Goal: Task Accomplishment & Management: Manage account settings

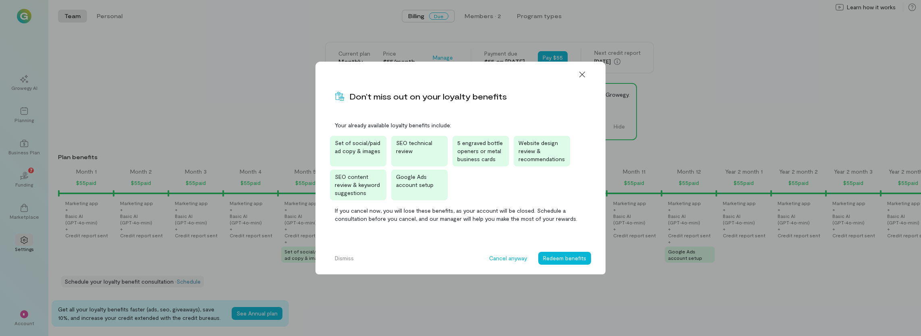
scroll to position [0, 1168]
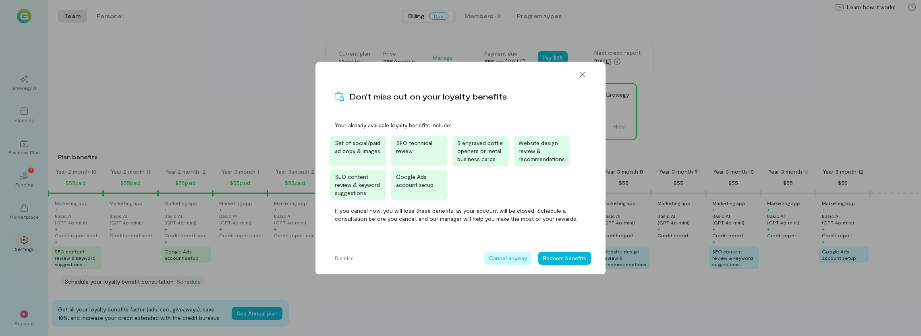
click at [510, 260] on button "Cancel anyway" at bounding box center [509, 258] width 48 height 13
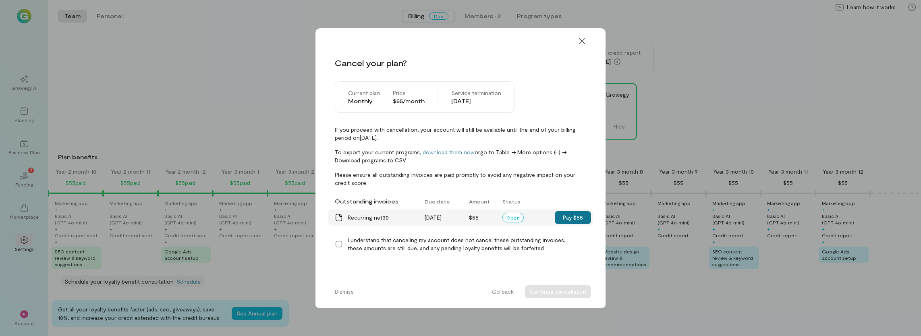
click at [575, 215] on button "Pay $55" at bounding box center [573, 217] width 36 height 13
click at [360, 243] on div "I understand that canceling my account does not cancel these outstanding invoic…" at bounding box center [467, 244] width 239 height 16
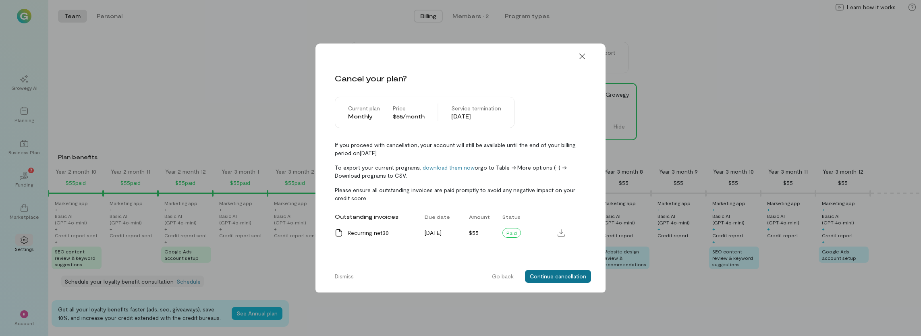
click at [551, 276] on button "Continue cancellation" at bounding box center [558, 276] width 66 height 13
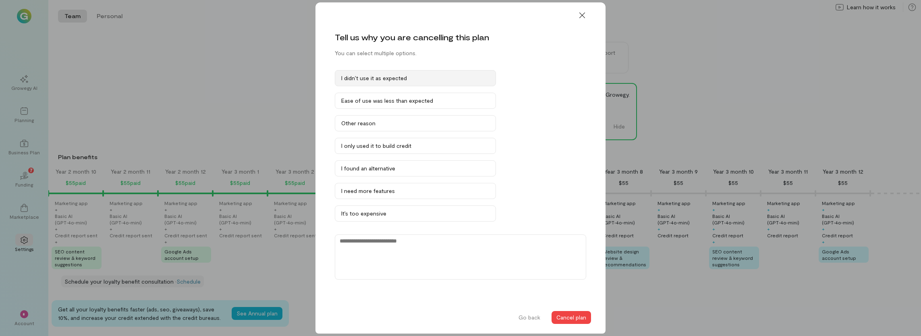
click at [436, 74] on button "I didn’t use it as expected" at bounding box center [415, 78] width 161 height 16
drag, startPoint x: 573, startPoint y: 318, endPoint x: 569, endPoint y: 304, distance: 14.0
click at [573, 318] on button "Cancel plan" at bounding box center [572, 317] width 40 height 13
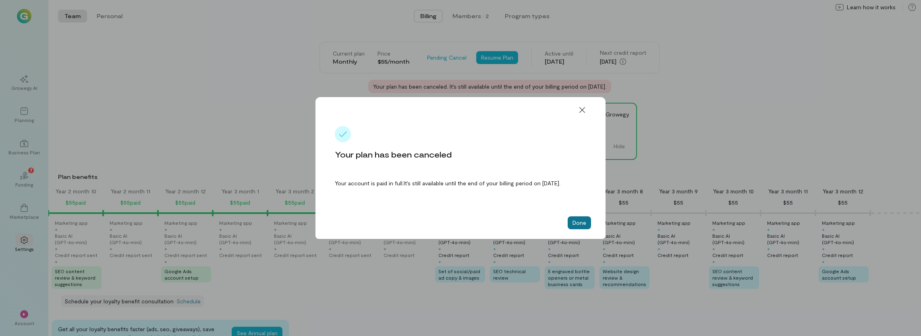
click at [582, 229] on button "Done" at bounding box center [579, 222] width 23 height 13
